Goal: Task Accomplishment & Management: Complete application form

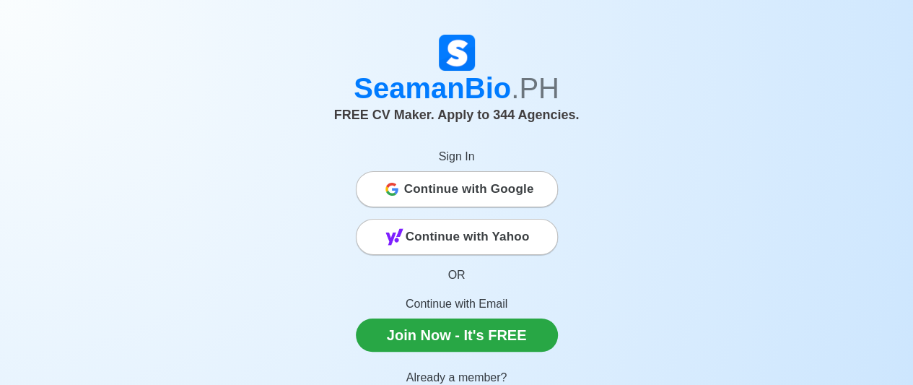
click at [479, 185] on span "Continue with Google" at bounding box center [469, 189] width 130 height 29
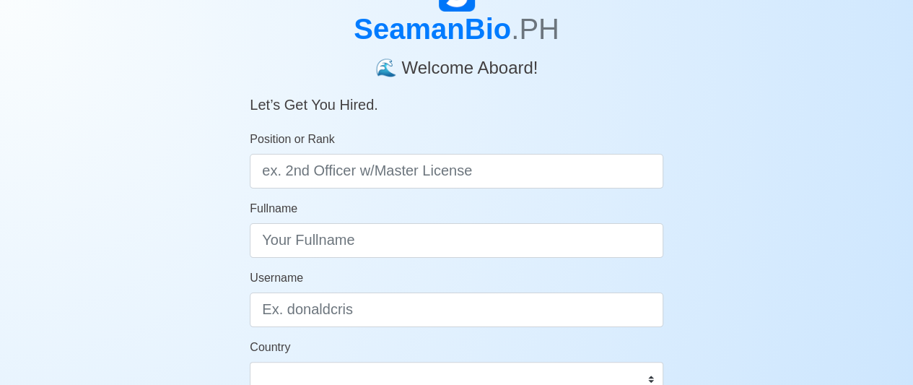
scroll to position [87, 0]
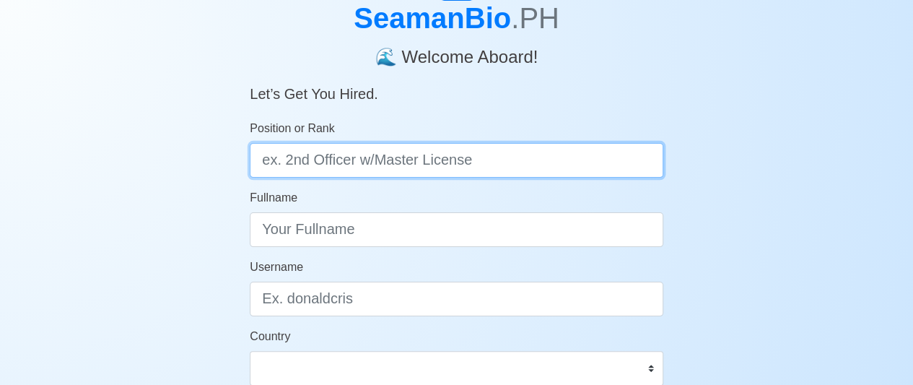
click at [342, 162] on input "Position or Rank" at bounding box center [457, 160] width 414 height 35
type input "os"
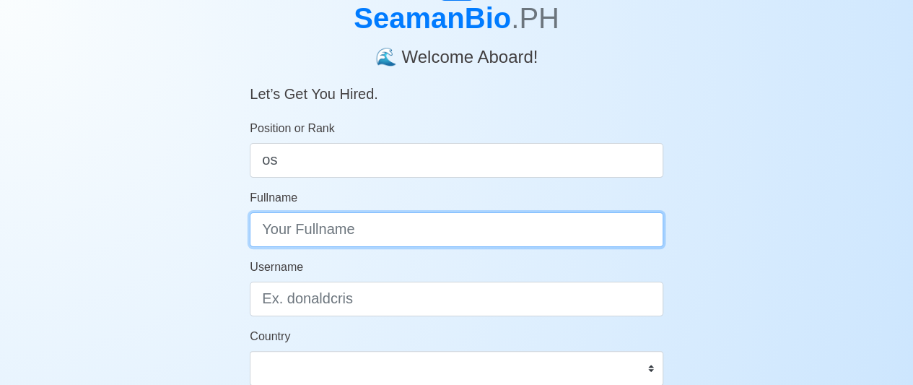
click at [401, 232] on input "Fullname" at bounding box center [457, 229] width 414 height 35
type input "c"
type input "CRISTIAN T. VALENZUELA"
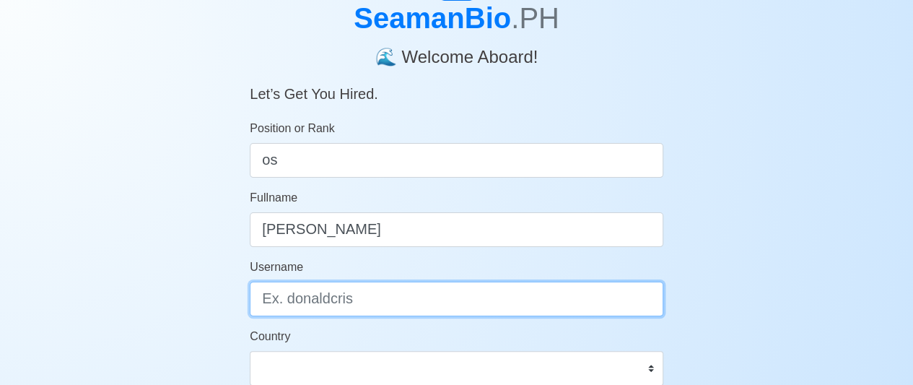
click at [333, 307] on input "Username" at bounding box center [457, 298] width 414 height 35
type input "C"
type input "r"
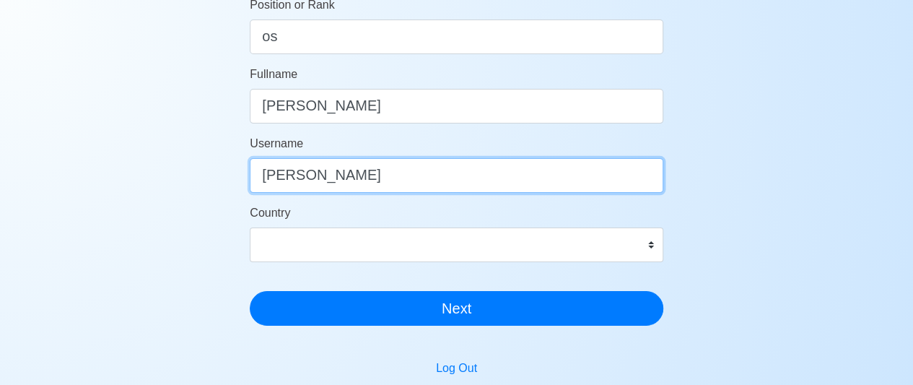
scroll to position [211, 0]
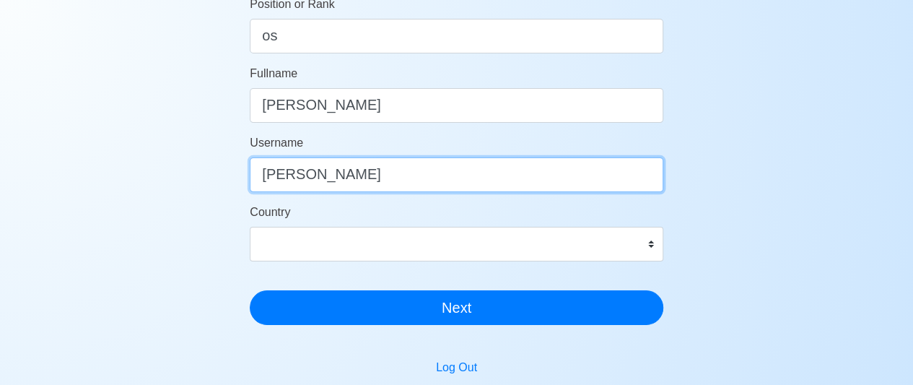
type input "cristian"
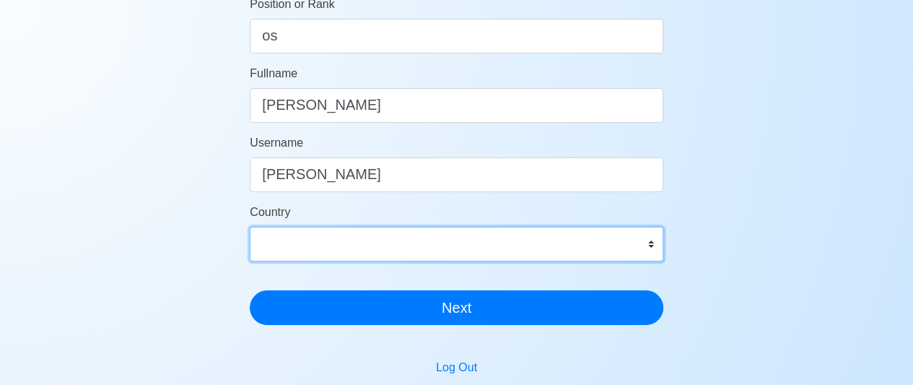
click at [653, 240] on select "Afghanistan Åland Islands Albania Algeria American Samoa Andorra Angola Anguill…" at bounding box center [457, 244] width 414 height 35
select select "PH"
click at [250, 227] on select "Afghanistan Åland Islands Albania Algeria American Samoa Andorra Angola Anguill…" at bounding box center [457, 244] width 414 height 35
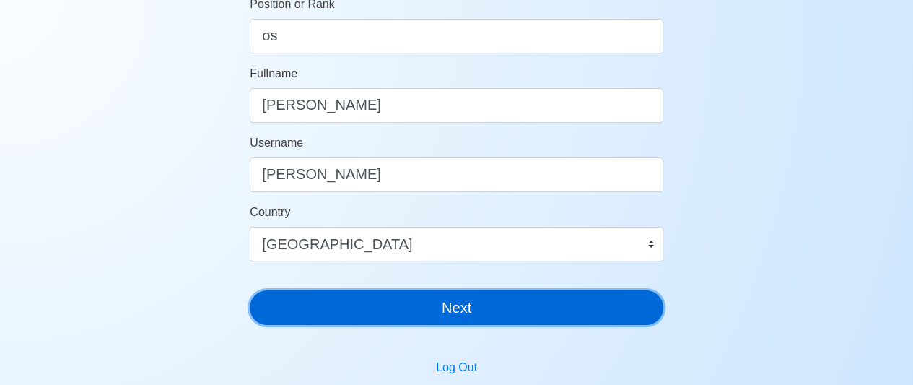
click at [423, 323] on button "Next" at bounding box center [457, 307] width 414 height 35
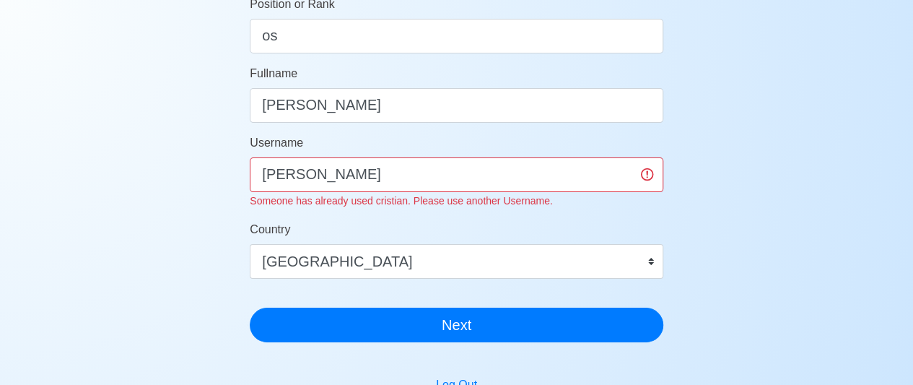
click at [264, 130] on form "Position or Rank os Fullname CRISTIAN T. VALENZUELA Username cristian Someone h…" at bounding box center [457, 169] width 414 height 346
drag, startPoint x: 315, startPoint y: 178, endPoint x: 114, endPoint y: 183, distance: 201.4
click at [114, 183] on div "SeamanBio .PH 🌊 Welcome Aboard! Let’s Get You Hired. Position or Rank os Fullna…" at bounding box center [456, 229] width 913 height 778
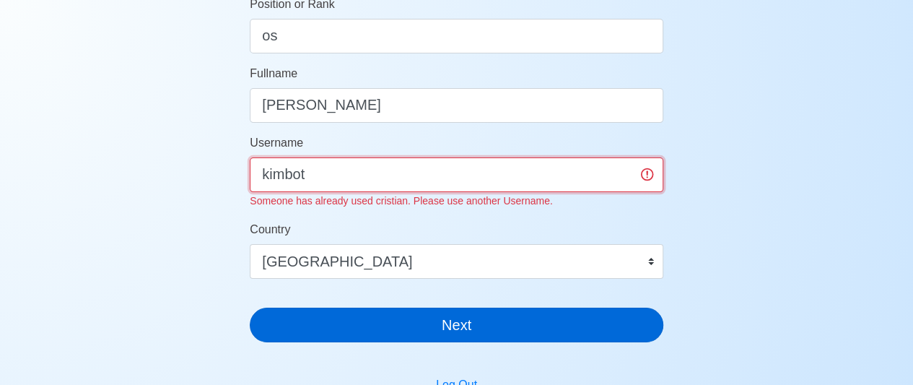
type input "kimbot"
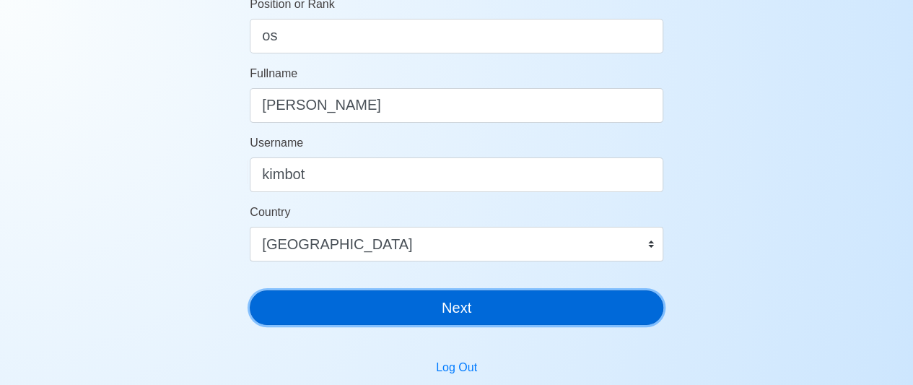
click at [310, 328] on div "SeamanBio .PH 🌊 Welcome Aboard! Let’s Get You Hired. Position or Rank os Fullna…" at bounding box center [457, 88] width 414 height 496
click at [309, 311] on button "Next" at bounding box center [457, 307] width 414 height 35
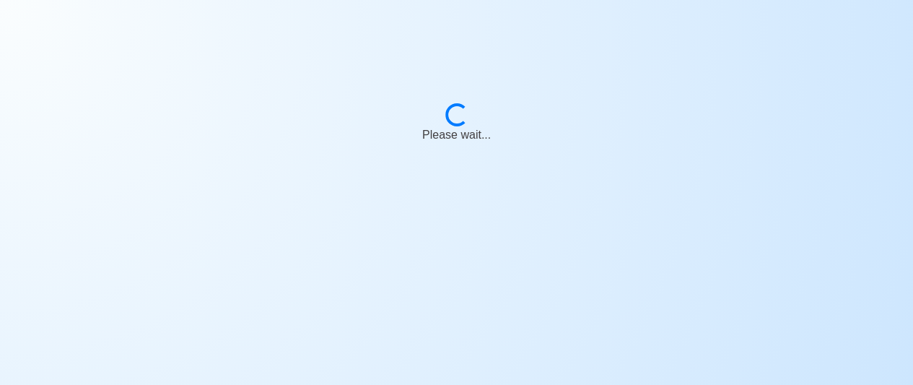
scroll to position [17, 0]
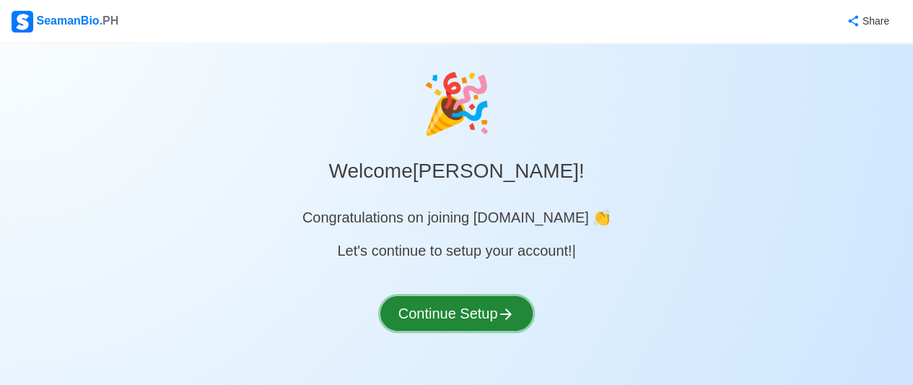
click at [473, 304] on button "Continue Setup" at bounding box center [456, 313] width 153 height 35
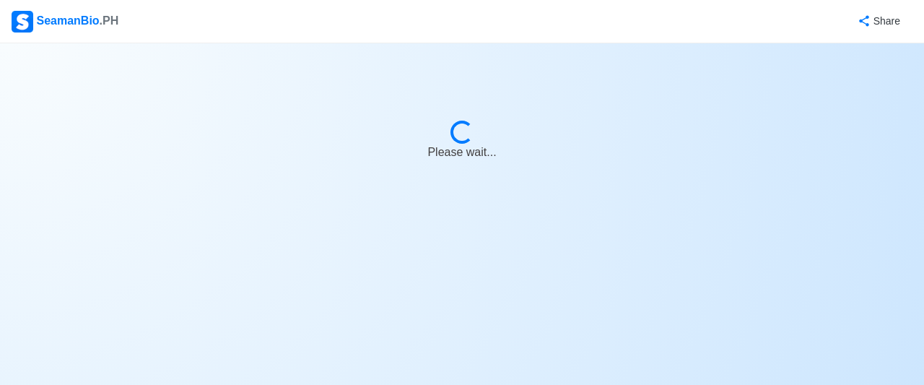
select select "Visible for Hiring"
select select "PH"
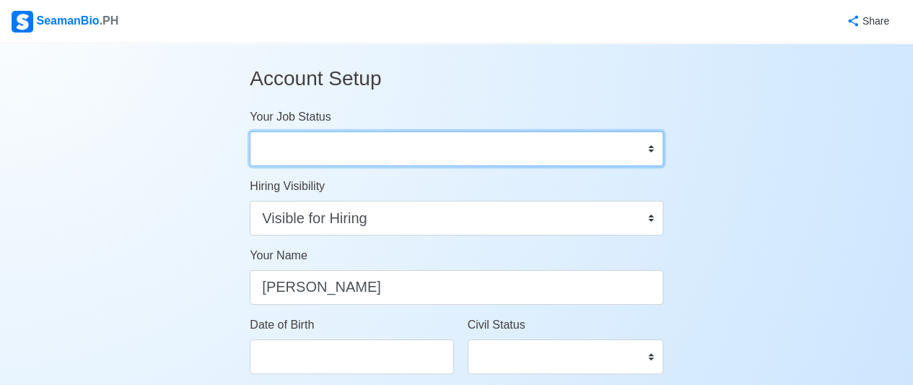
click at [651, 141] on select "Onboard Actively Looking for Job Not Looking for Job" at bounding box center [457, 148] width 414 height 35
select select "Actively Looking for Job"
click at [250, 131] on select "Onboard Actively Looking for Job Not Looking for Job" at bounding box center [457, 148] width 414 height 35
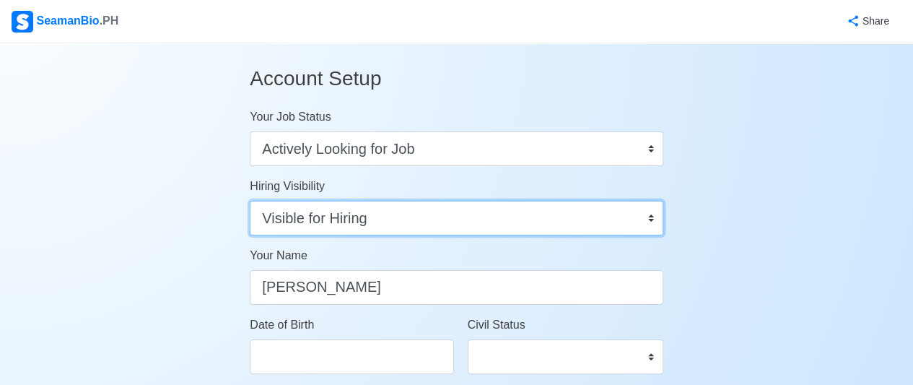
click at [650, 219] on select "Visible for Hiring Not Visible for Hiring" at bounding box center [457, 218] width 414 height 35
click at [250, 201] on select "Visible for Hiring Not Visible for Hiring" at bounding box center [457, 218] width 414 height 35
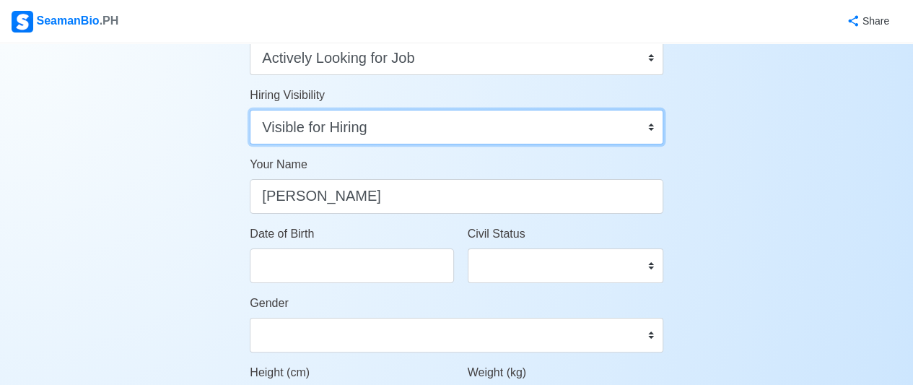
scroll to position [191, 0]
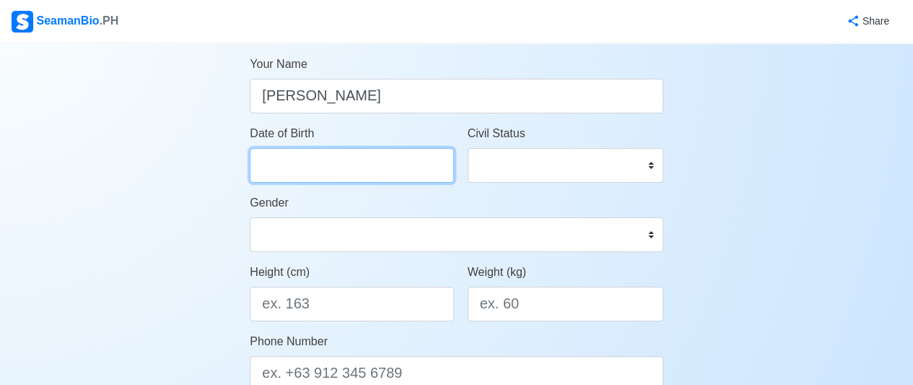
select select "****"
select select "******"
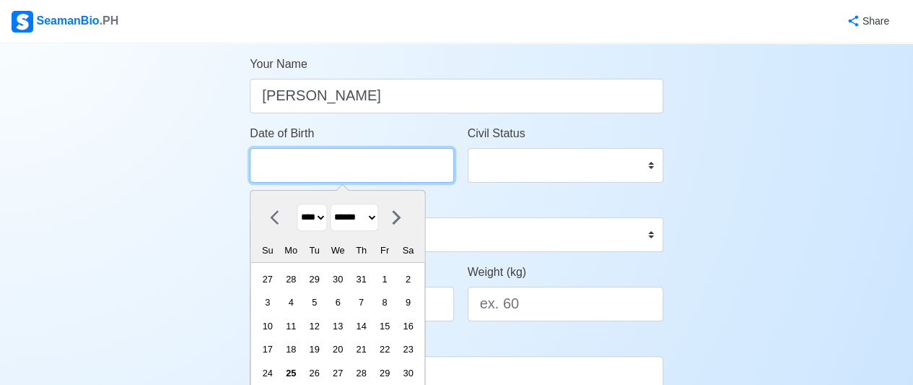
click at [378, 167] on input "Date of Birth" at bounding box center [352, 165] width 204 height 35
click at [322, 213] on select "**** **** **** **** **** **** **** **** **** **** **** **** **** **** **** ****…" at bounding box center [312, 218] width 30 height 28
select select "****"
click at [297, 204] on select "**** **** **** **** **** **** **** **** **** **** **** **** **** **** **** ****…" at bounding box center [312, 218] width 30 height 28
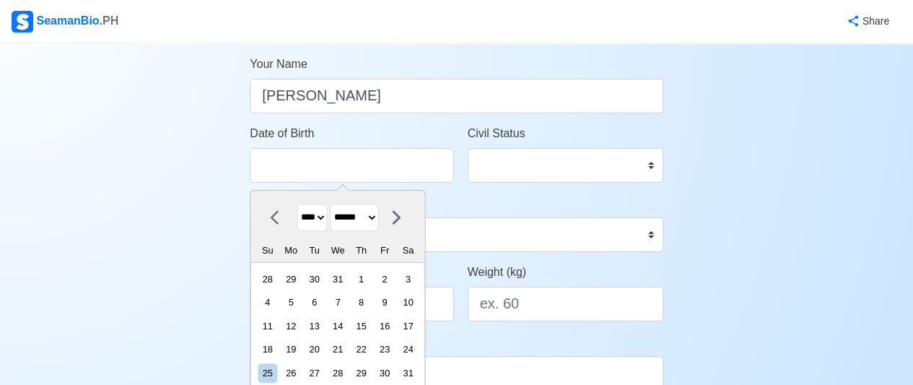
click at [379, 216] on select "******* ******** ***** ***** *** **** **** ****** ********* ******* ******** **…" at bounding box center [355, 218] width 48 height 28
select select "********"
click at [335, 204] on select "******* ******** ***** ***** *** **** **** ****** ********* ******* ******** **…" at bounding box center [355, 218] width 48 height 28
click at [370, 346] on div "26" at bounding box center [360, 348] width 19 height 19
type input "[DATE]"
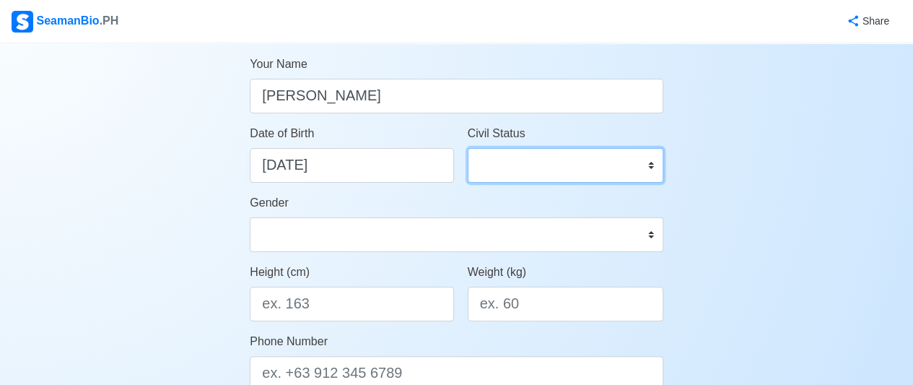
click at [649, 160] on select "Single Married Widowed Separated" at bounding box center [566, 165] width 196 height 35
select select "Single"
click at [468, 148] on select "Single Married Widowed Separated" at bounding box center [566, 165] width 196 height 35
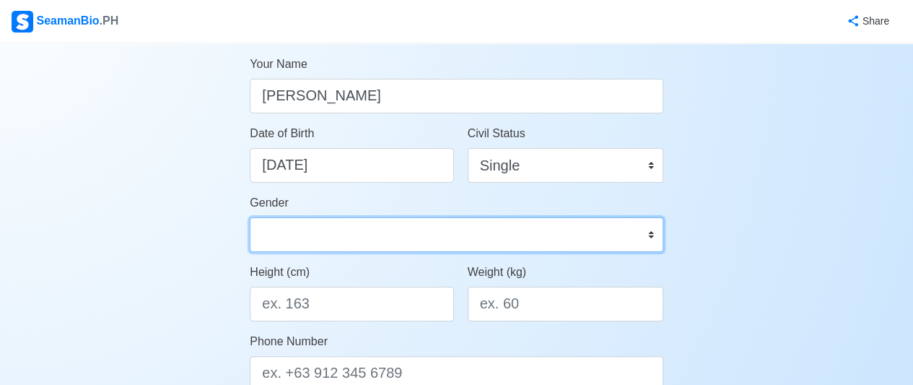
click at [651, 235] on select "Male Female" at bounding box center [457, 234] width 414 height 35
select select "[DEMOGRAPHIC_DATA]"
click at [250, 217] on select "Male Female" at bounding box center [457, 234] width 414 height 35
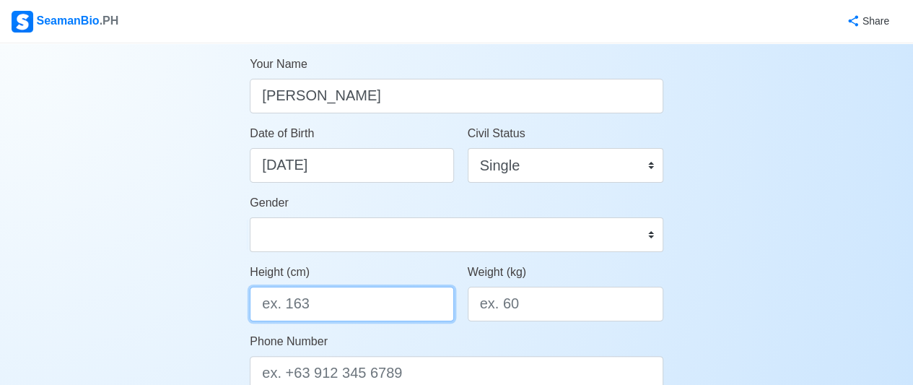
click at [398, 305] on input "Height (cm)" at bounding box center [352, 304] width 204 height 35
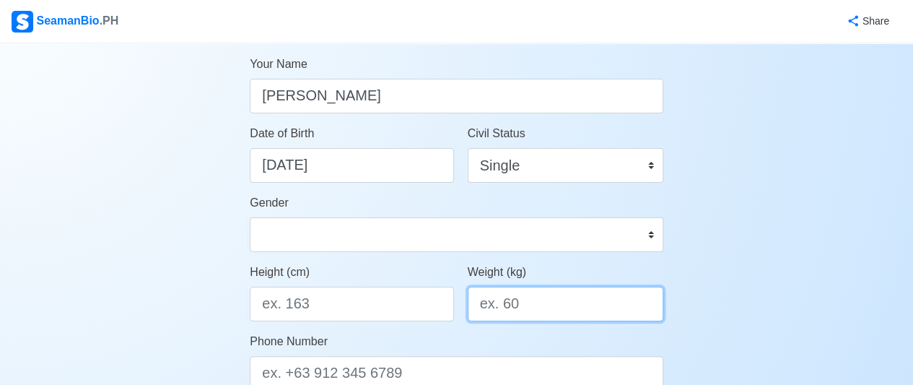
click at [504, 307] on input "Weight (kg)" at bounding box center [566, 304] width 196 height 35
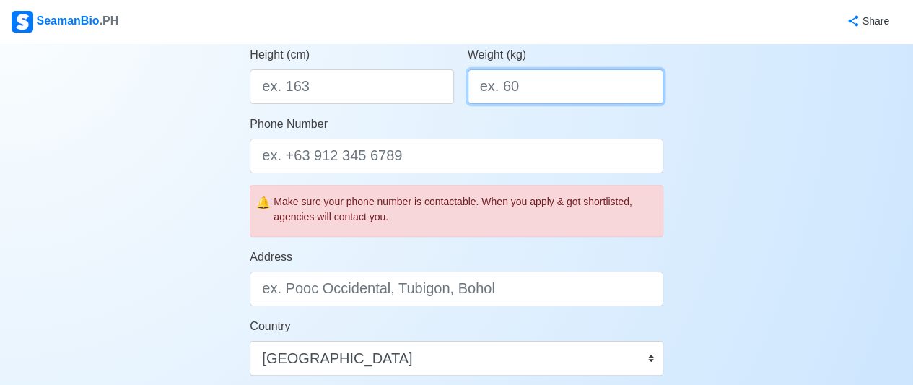
scroll to position [392, 0]
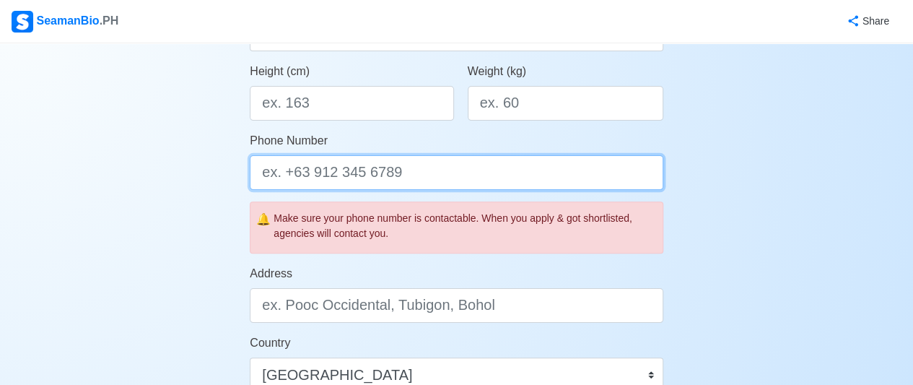
click at [396, 180] on input "Phone Number" at bounding box center [457, 172] width 414 height 35
type input "09282549750"
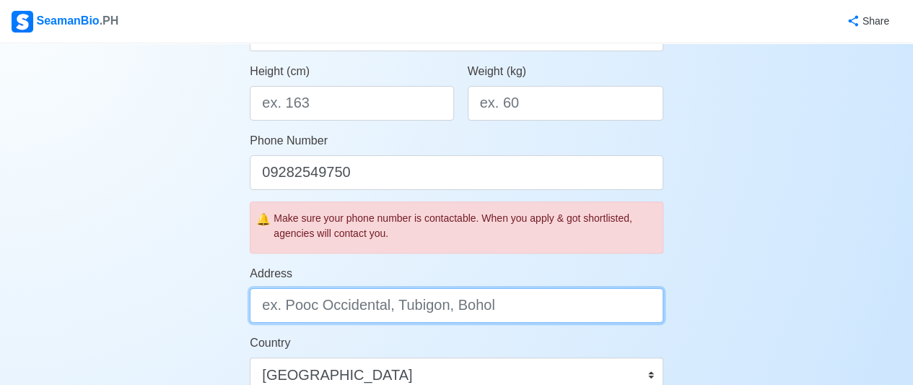
click at [472, 308] on input "Address" at bounding box center [457, 305] width 414 height 35
type input "p"
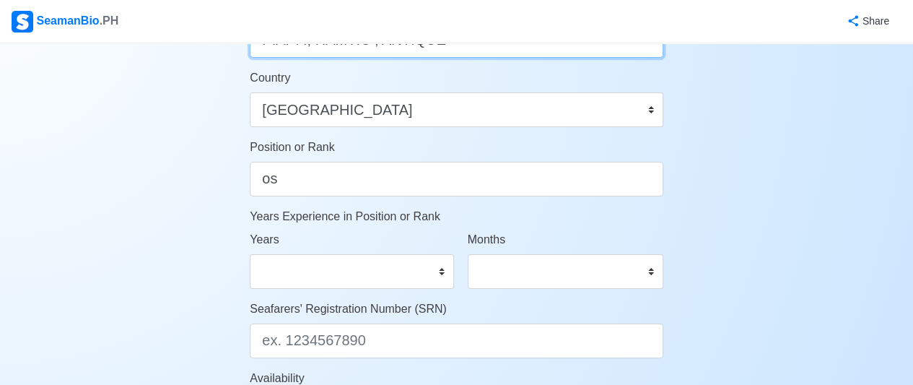
scroll to position [670, 0]
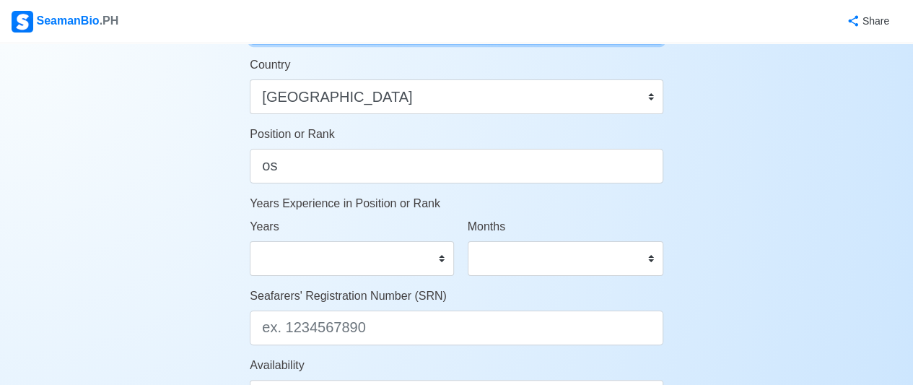
type input "PIAPI I, HAMTIC , ANTIQUE"
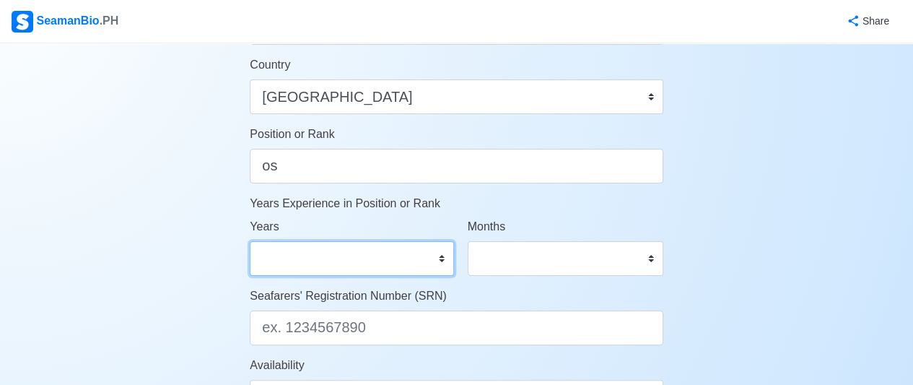
click at [435, 256] on select "0 1 2 3 4 5 6 7 8 9 10 11 12 13 14 15 16 17 18 19 20 21 22 23 24 25 26 27 28 29…" at bounding box center [352, 258] width 204 height 35
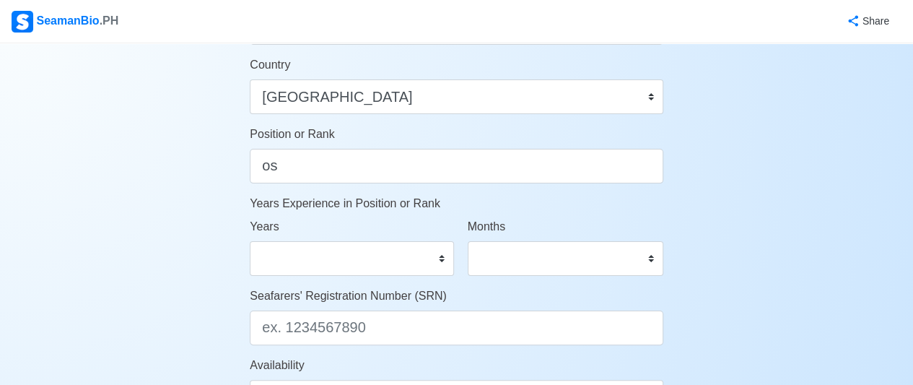
click at [538, 196] on p "Years Experience in Position or Rank" at bounding box center [457, 203] width 414 height 17
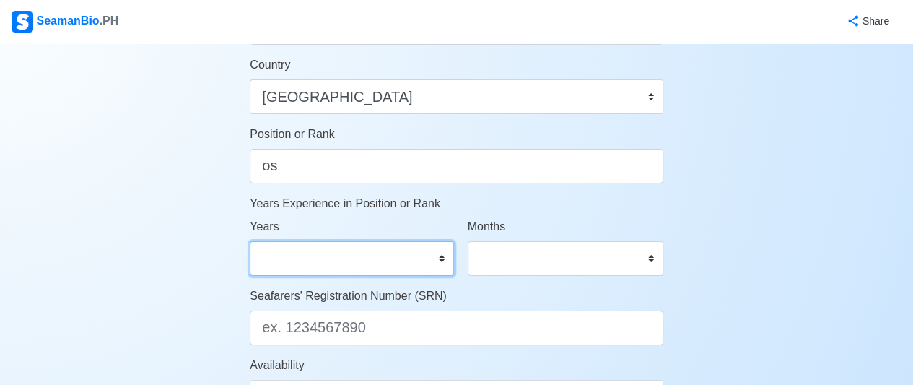
click at [443, 253] on select "0 1 2 3 4 5 6 7 8 9 10 11 12 13 14 15 16 17 18 19 20 21 22 23 24 25 26 27 28 29…" at bounding box center [352, 258] width 204 height 35
select select "3"
click at [250, 241] on select "0 1 2 3 4 5 6 7 8 9 10 11 12 13 14 15 16 17 18 19 20 21 22 23 24 25 26 27 28 29…" at bounding box center [352, 258] width 204 height 35
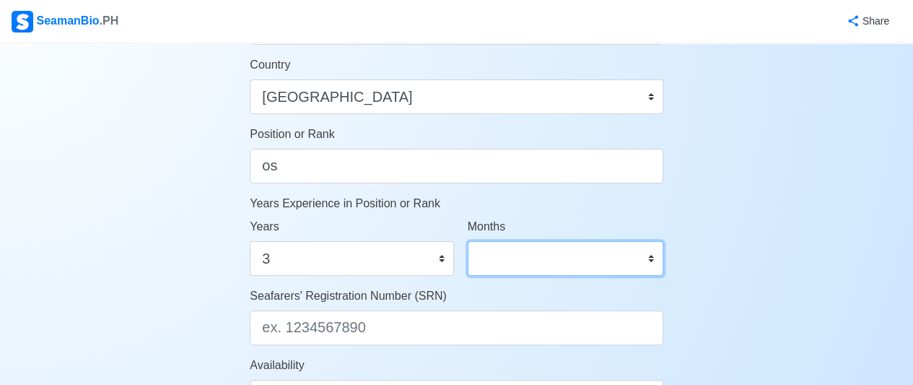
click at [651, 256] on select "0 1 2 3 4 5 6 7 8 9 10 11" at bounding box center [566, 258] width 196 height 35
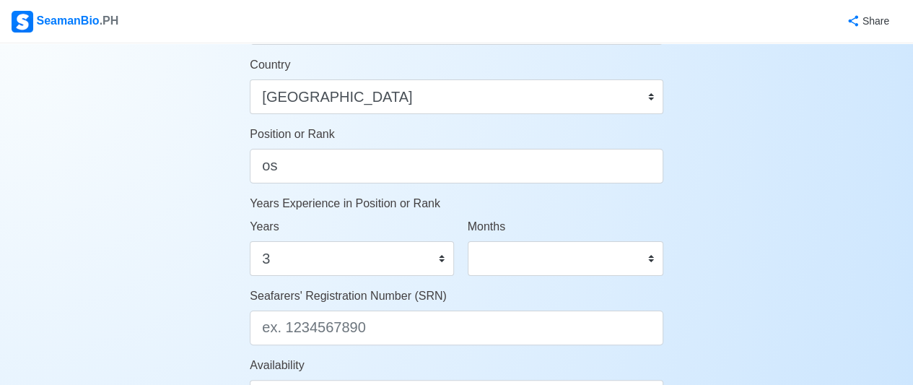
click at [411, 219] on div "Years 0 1 2 3 4 5 6 7 8 9 10 11 12 13 14 15 16 17 18 19 20 21 22 23 24 25 26 27…" at bounding box center [352, 247] width 204 height 58
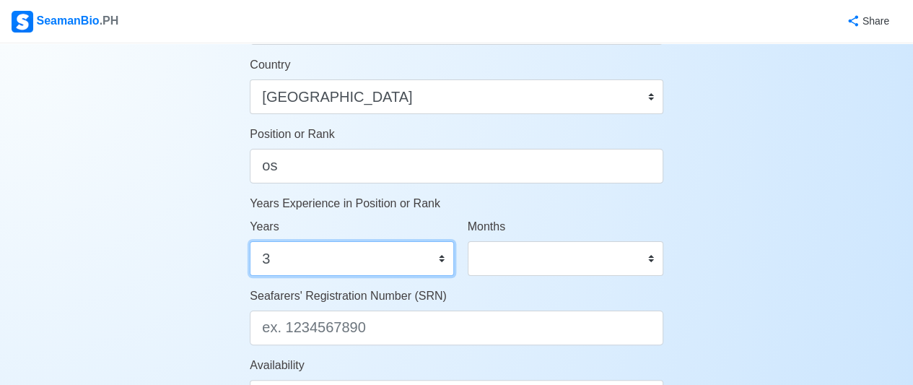
click at [440, 263] on select "0 1 2 3 4 5 6 7 8 9 10 11 12 13 14 15 16 17 18 19 20 21 22 23 24 25 26 27 28 29…" at bounding box center [352, 258] width 204 height 35
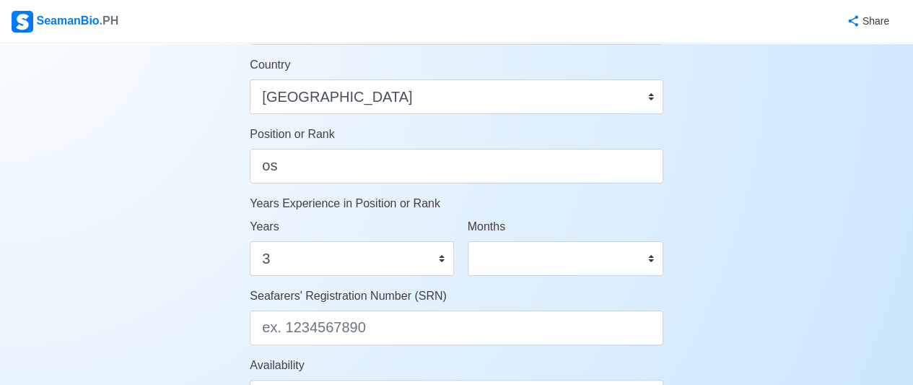
click at [732, 217] on div "Account Setup Your Job Status Onboard Actively Looking for Job Not Looking for …" at bounding box center [456, 6] width 913 height 1265
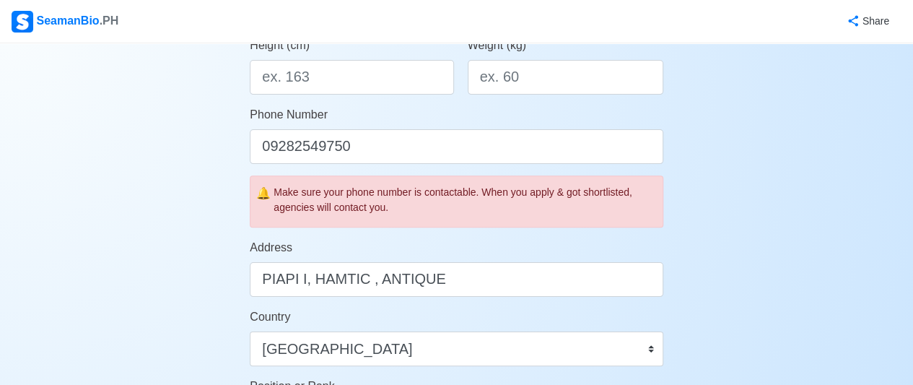
scroll to position [380, 0]
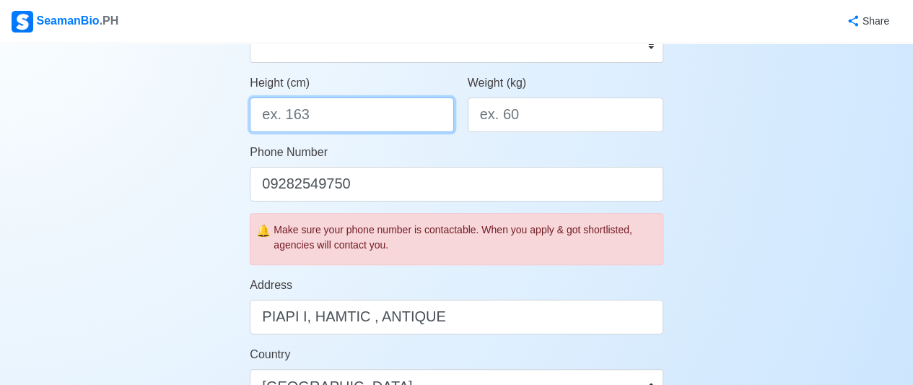
click at [331, 111] on input "Height (cm)" at bounding box center [352, 114] width 204 height 35
type input "165"
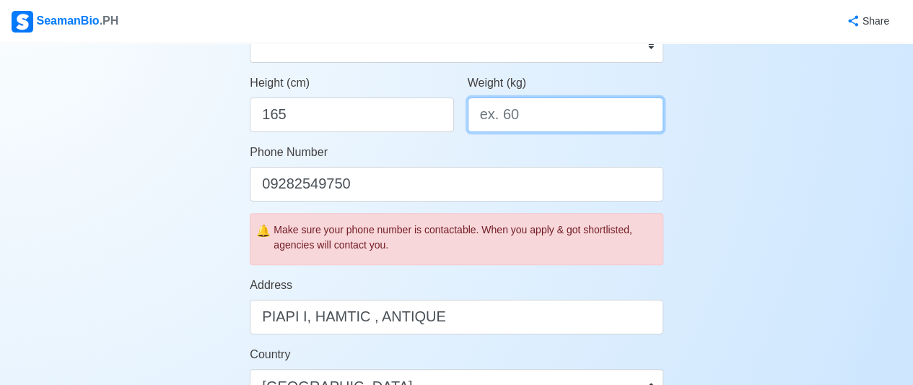
click at [512, 122] on input "Weight (kg)" at bounding box center [566, 114] width 196 height 35
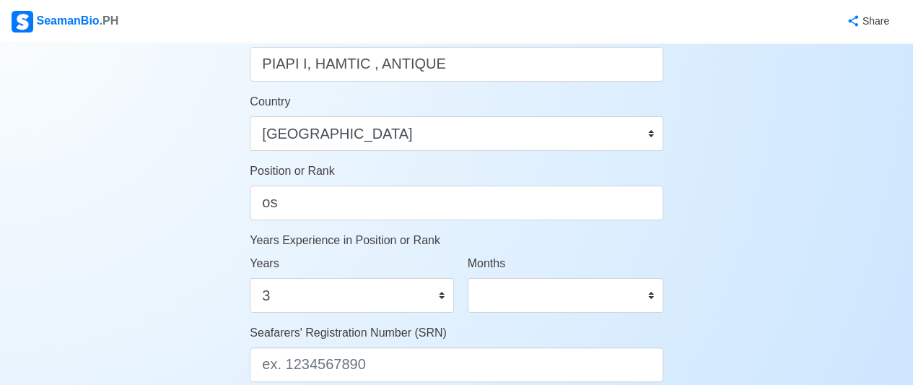
scroll to position [640, 0]
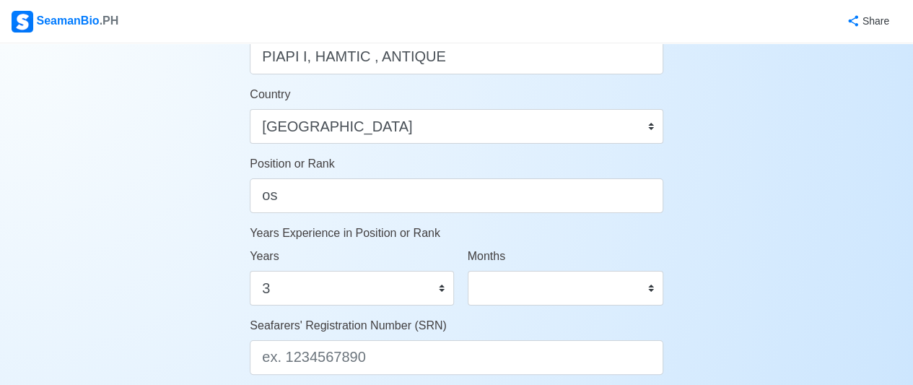
type input "62"
click at [437, 287] on select "0 1 2 3 4 5 6 7 8 9 10 11 12 13 14 15 16 17 18 19 20 21 22 23 24 25 26 27 28 29…" at bounding box center [352, 288] width 204 height 35
select select "1"
click at [250, 271] on select "0 1 2 3 4 5 6 7 8 9 10 11 12 13 14 15 16 17 18 19 20 21 22 23 24 25 26 27 28 29…" at bounding box center [352, 288] width 204 height 35
click at [655, 287] on select "0 1 2 3 4 5 6 7 8 9 10 11" at bounding box center [566, 288] width 196 height 35
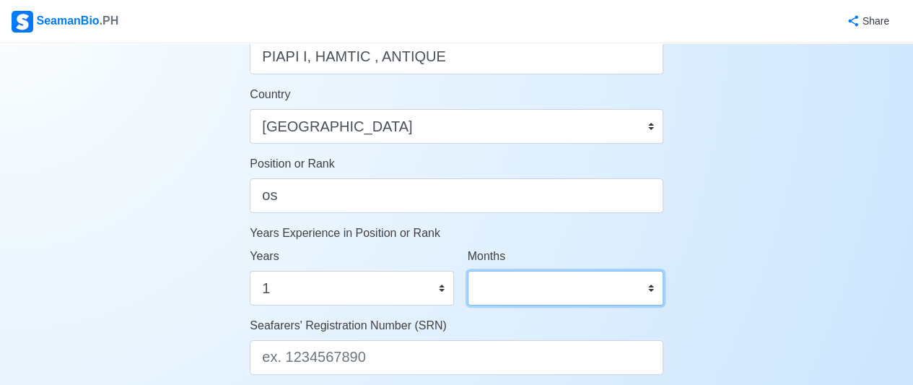
select select "3"
click at [468, 271] on select "0 1 2 3 4 5 6 7 8 9 10 11" at bounding box center [566, 288] width 196 height 35
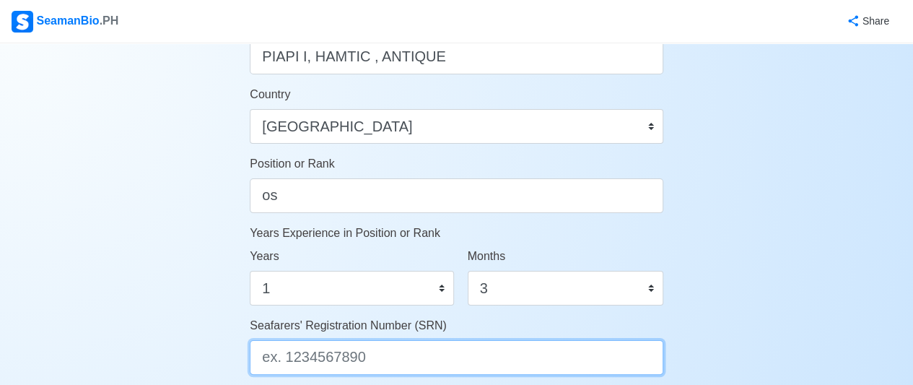
click at [403, 354] on input "Seafarers' Registration Number (SRN)" at bounding box center [457, 357] width 414 height 35
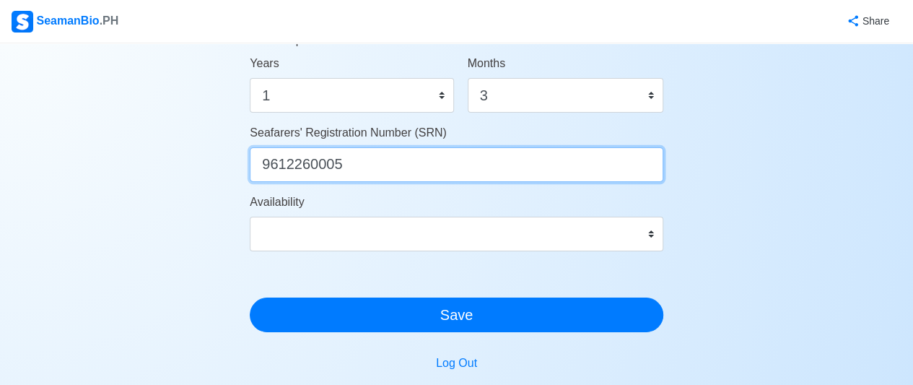
scroll to position [842, 0]
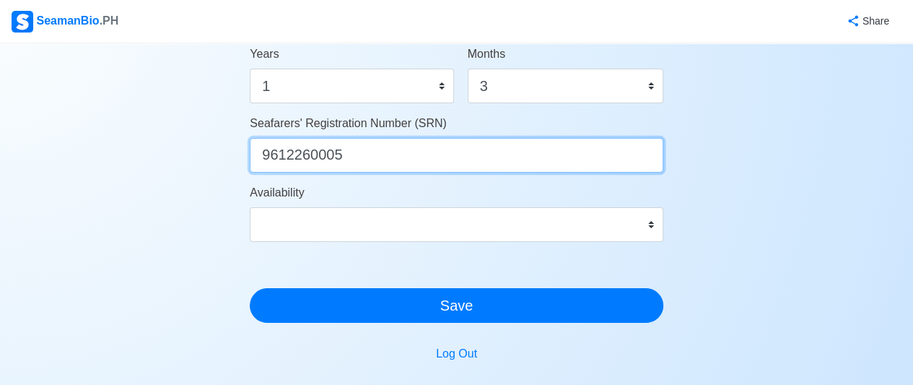
type input "9612260005"
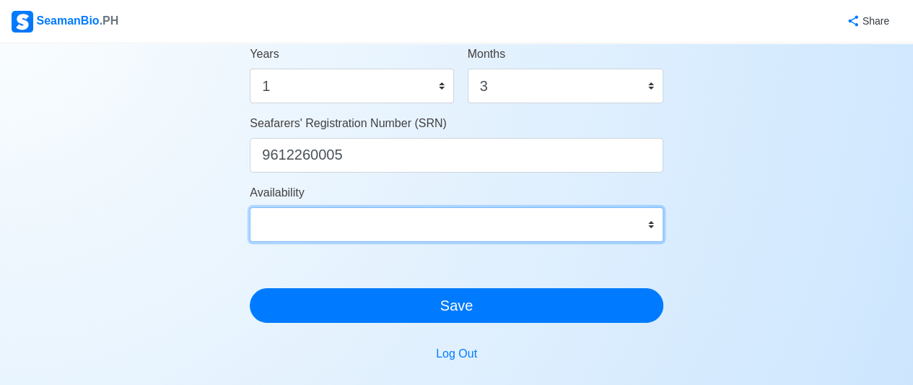
click at [646, 218] on select "Immediate Sep 2025 Oct 2025 Nov 2025 Dec 2025 Jan 2026 Feb 2026 Mar 2026 Apr 20…" at bounding box center [457, 224] width 414 height 35
select select "4102416000000"
click at [250, 207] on select "Immediate Sep 2025 Oct 2025 Nov 2025 Dec 2025 Jan 2026 Feb 2026 Mar 2026 Apr 20…" at bounding box center [457, 224] width 414 height 35
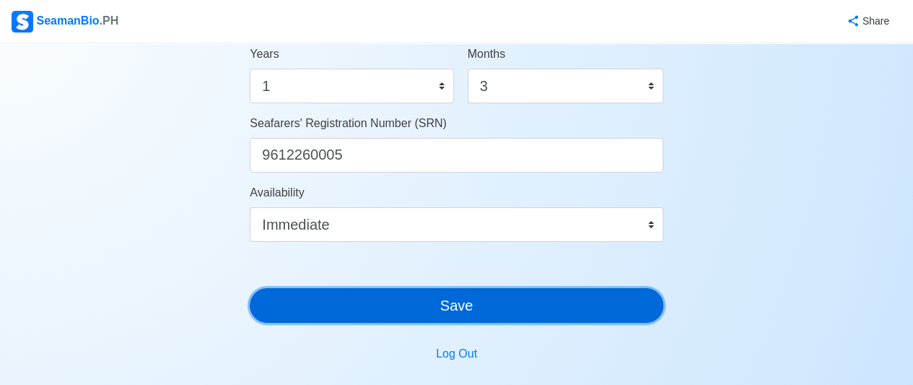
click at [410, 300] on button "Save" at bounding box center [457, 305] width 414 height 35
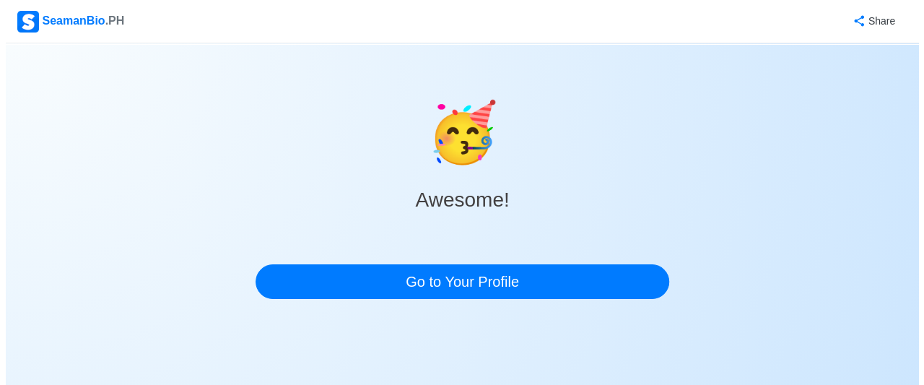
scroll to position [0, 0]
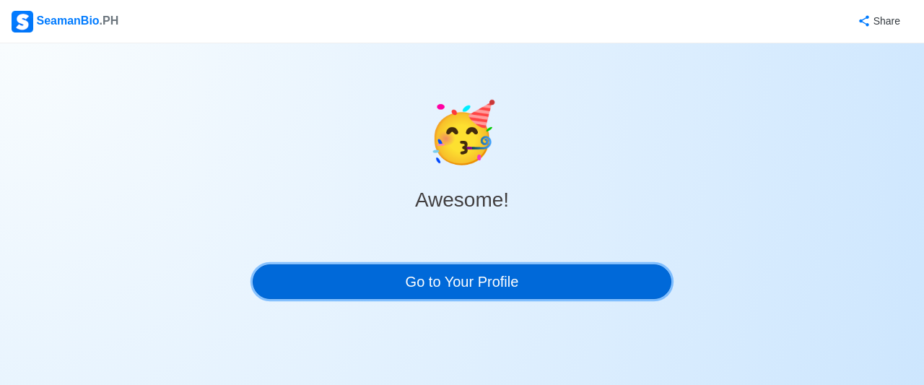
click at [460, 278] on link "Go to Your Profile" at bounding box center [462, 281] width 419 height 35
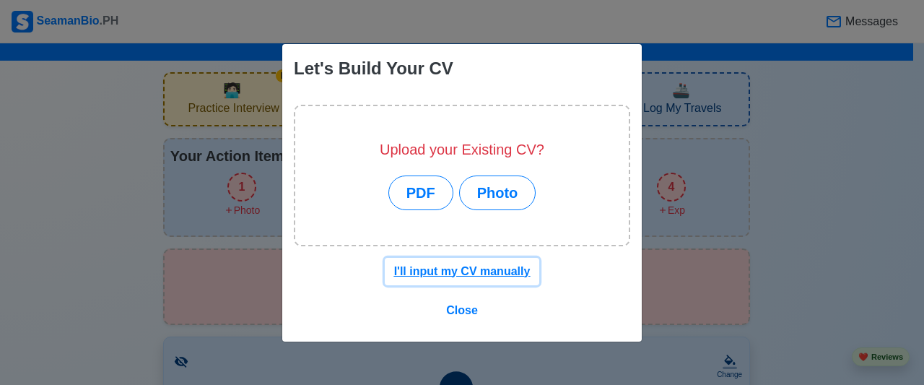
click at [447, 265] on u "I'll input my CV manually" at bounding box center [462, 271] width 136 height 12
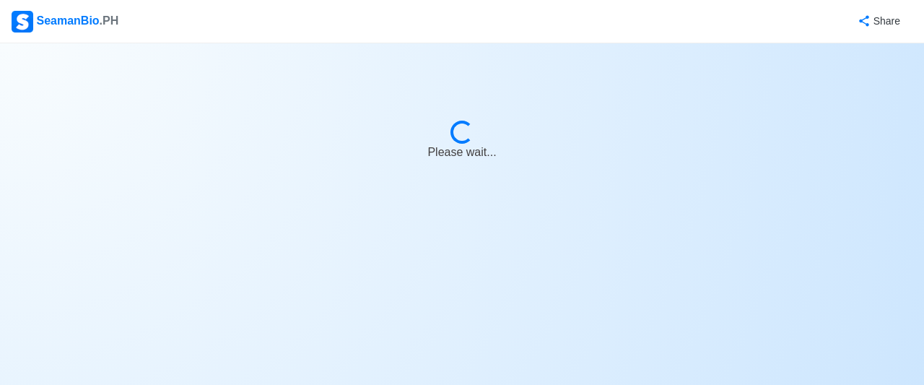
select select "Actively Looking for Job"
select select "Visible for Hiring"
select select "Single"
select select "[DEMOGRAPHIC_DATA]"
select select "PH"
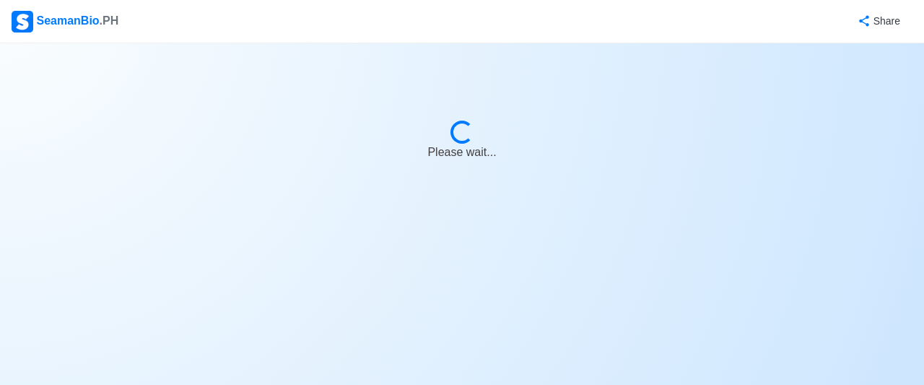
select select "1"
select select "3"
select select "4102416000000"
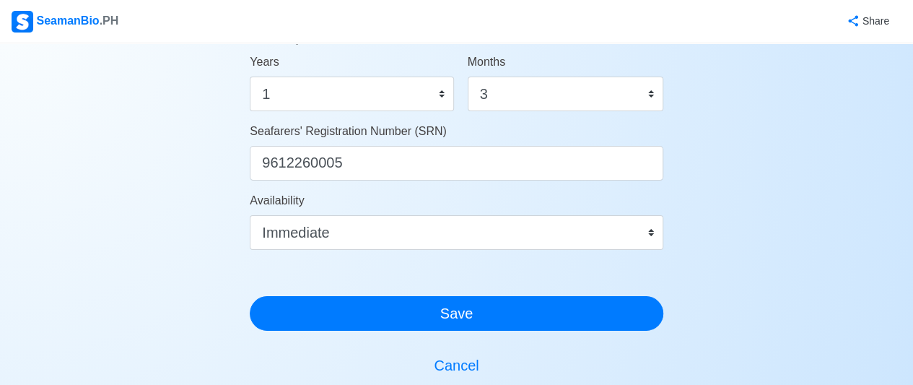
scroll to position [1007, 0]
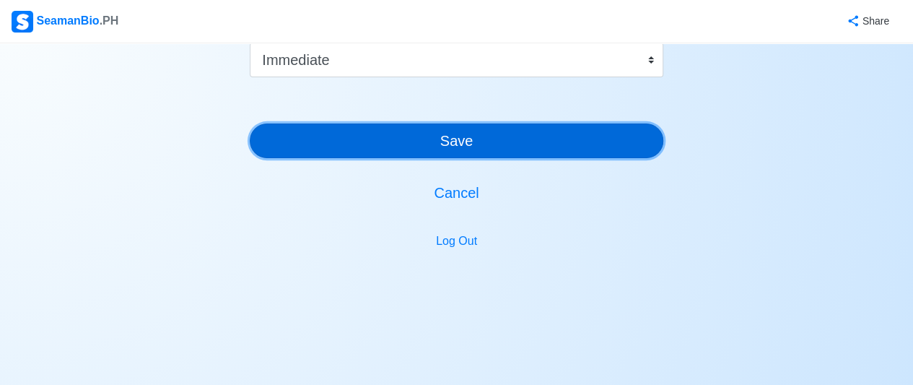
click at [456, 136] on button "Save" at bounding box center [457, 140] width 414 height 35
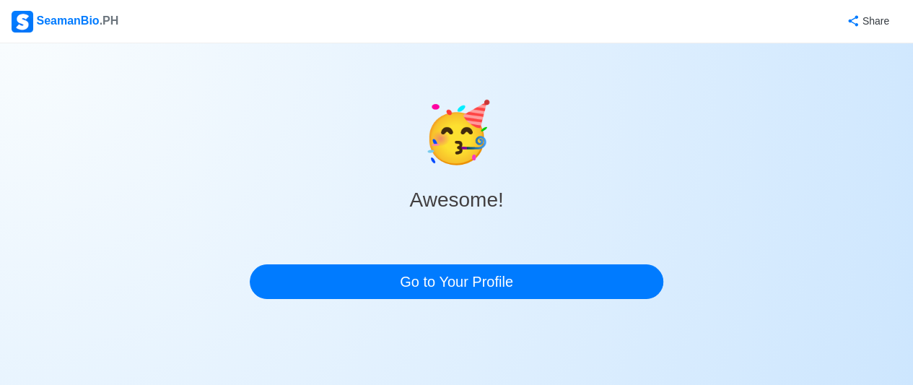
scroll to position [0, 0]
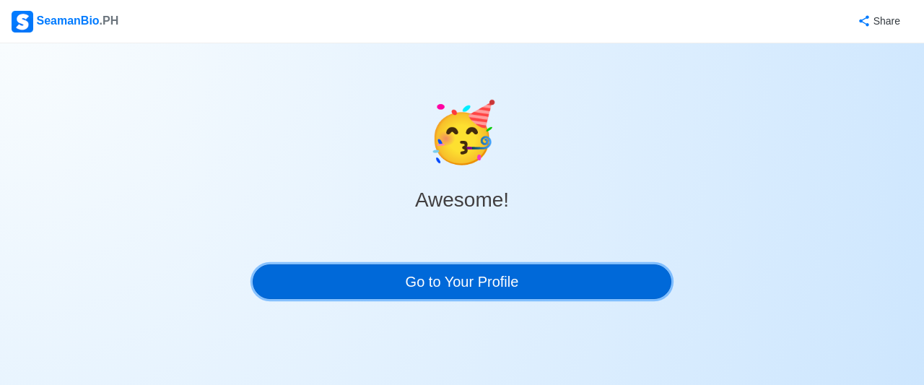
click at [453, 281] on link "Go to Your Profile" at bounding box center [462, 281] width 419 height 35
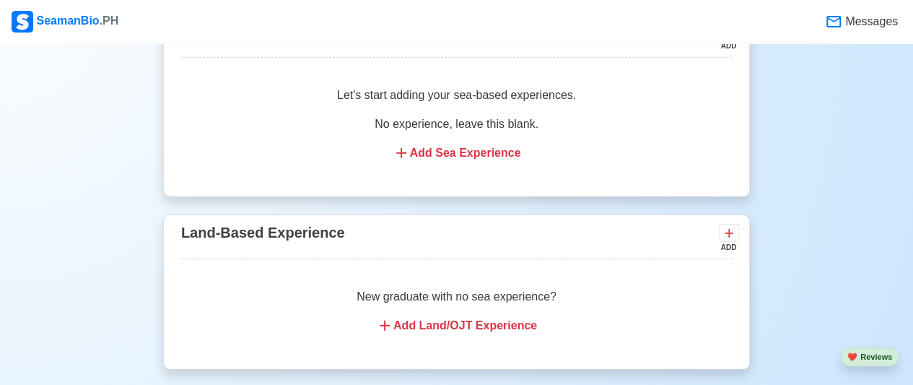
scroll to position [2087, 0]
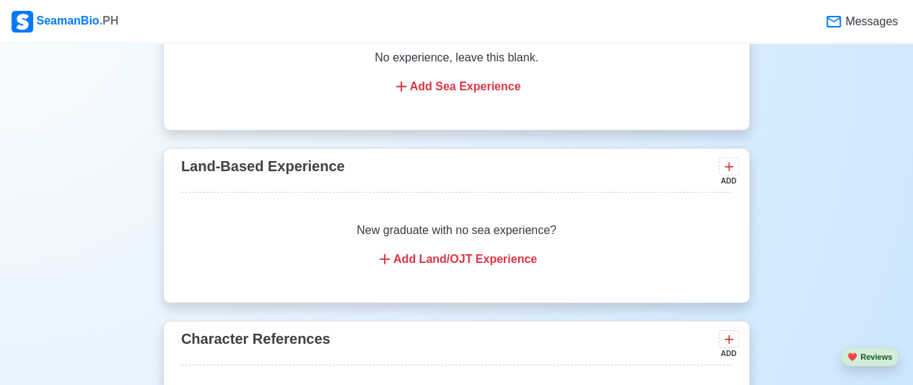
click at [667, 169] on div "Land-Based Experience ADD" at bounding box center [456, 173] width 551 height 38
